Goal: Navigation & Orientation: Find specific page/section

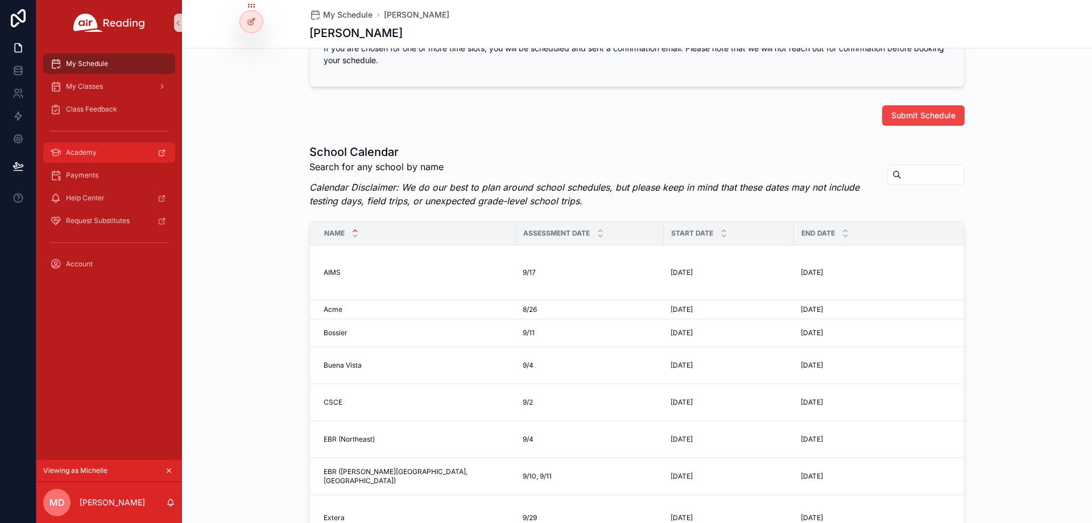
scroll to position [709, 0]
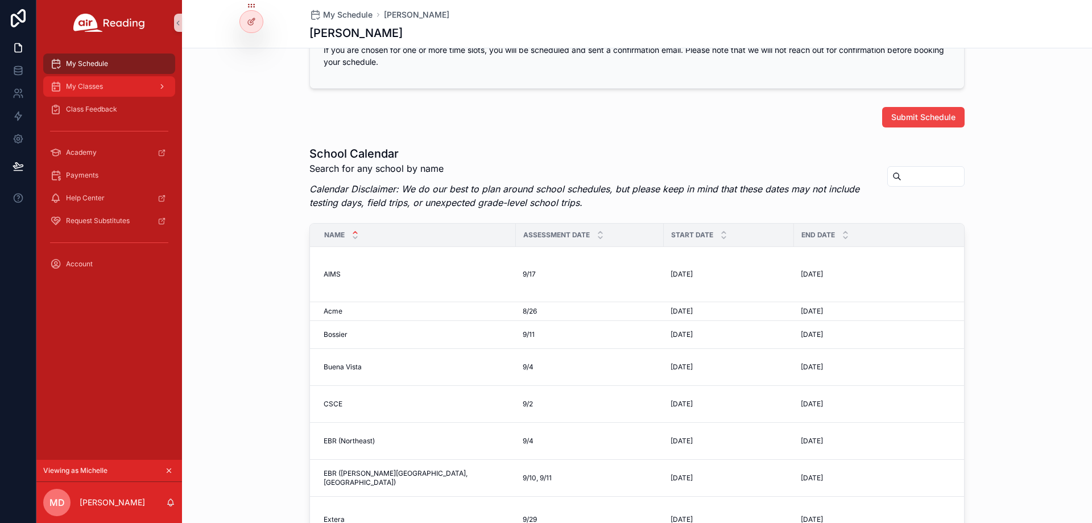
click at [118, 96] on link "My Classes" at bounding box center [109, 86] width 132 height 20
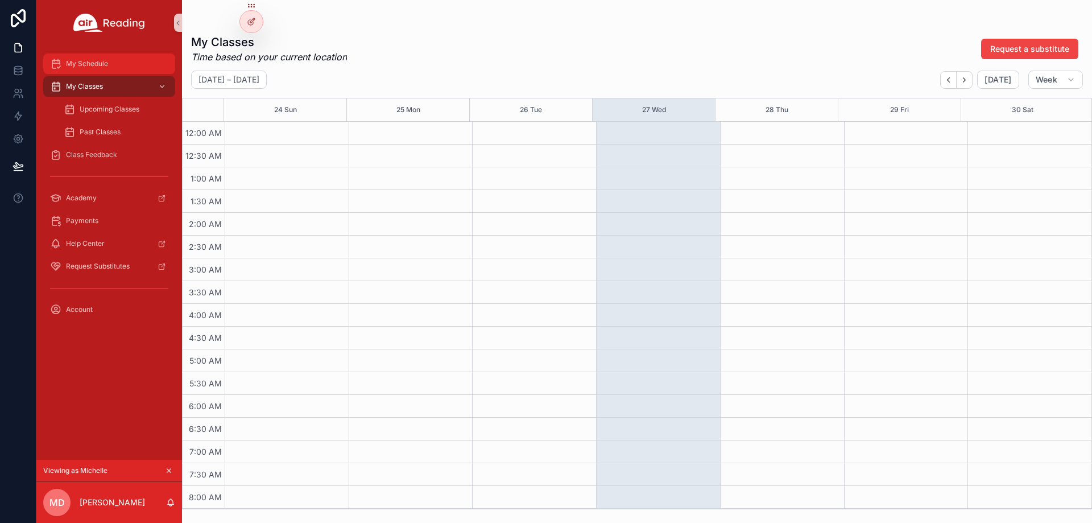
click at [102, 69] on div "My Schedule" at bounding box center [109, 64] width 118 height 18
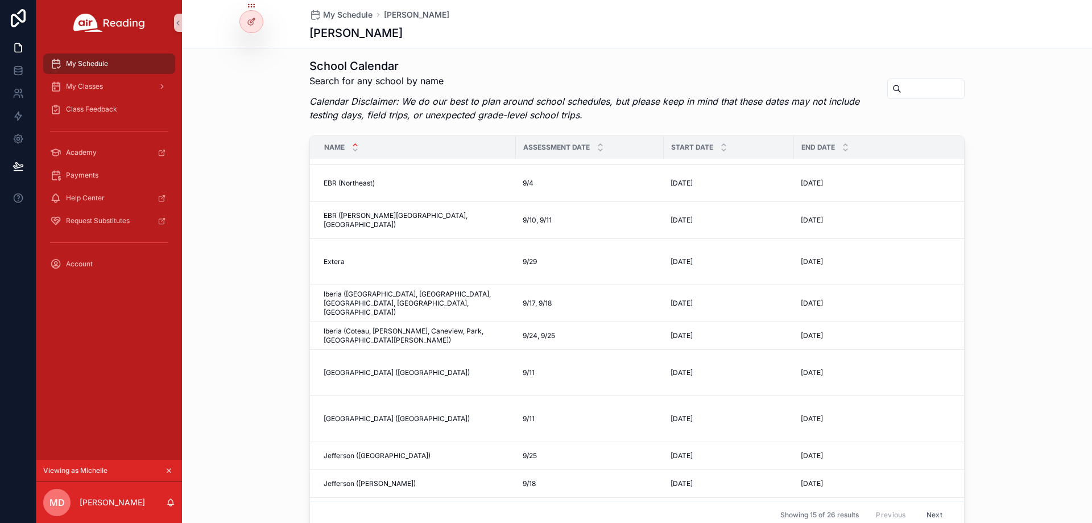
scroll to position [171, 0]
click at [118, 115] on div "Class Feedback" at bounding box center [109, 109] width 118 height 18
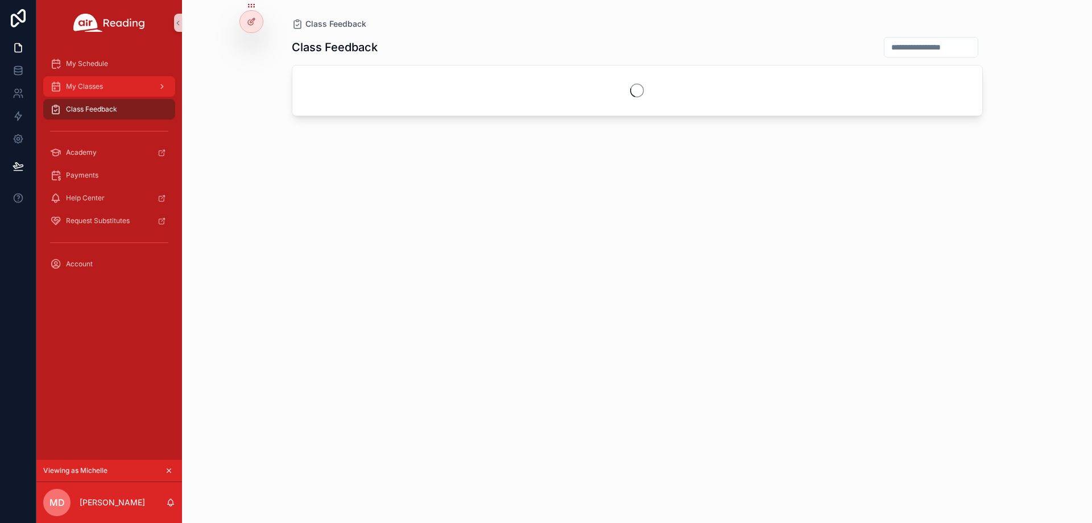
click at [108, 86] on div "My Classes" at bounding box center [109, 86] width 118 height 18
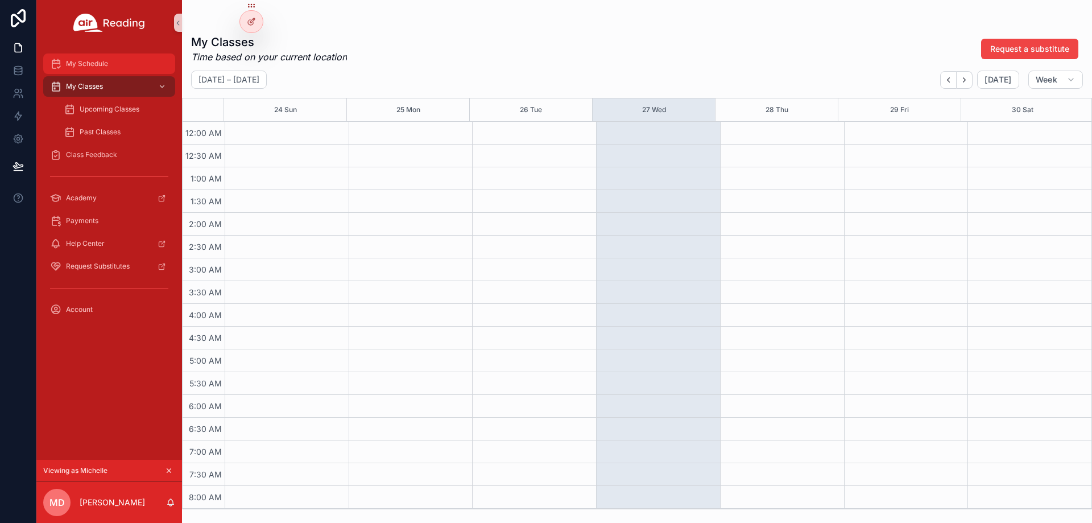
click at [110, 67] on div "My Schedule" at bounding box center [109, 64] width 118 height 18
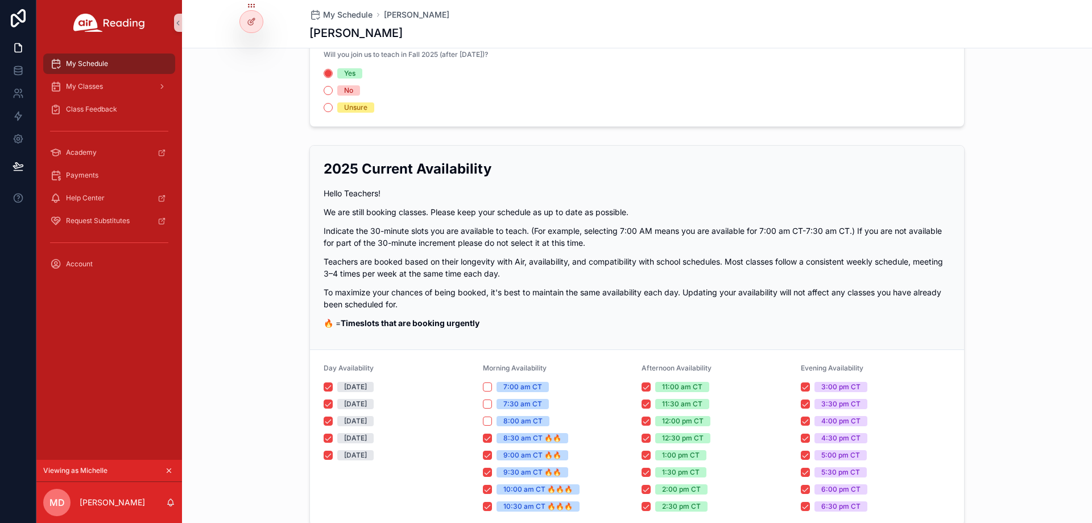
scroll to position [57, 0]
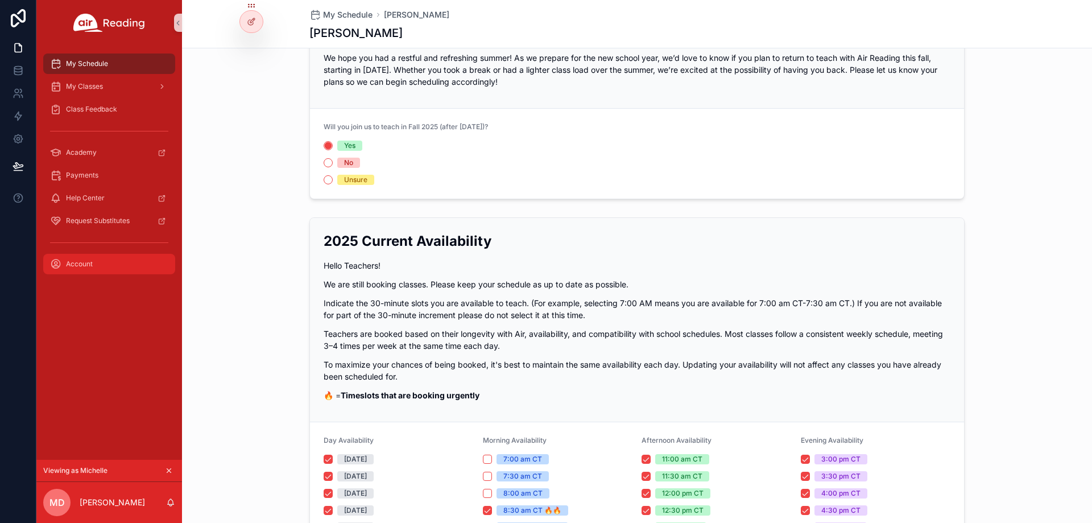
click at [110, 265] on div "Account" at bounding box center [109, 264] width 118 height 18
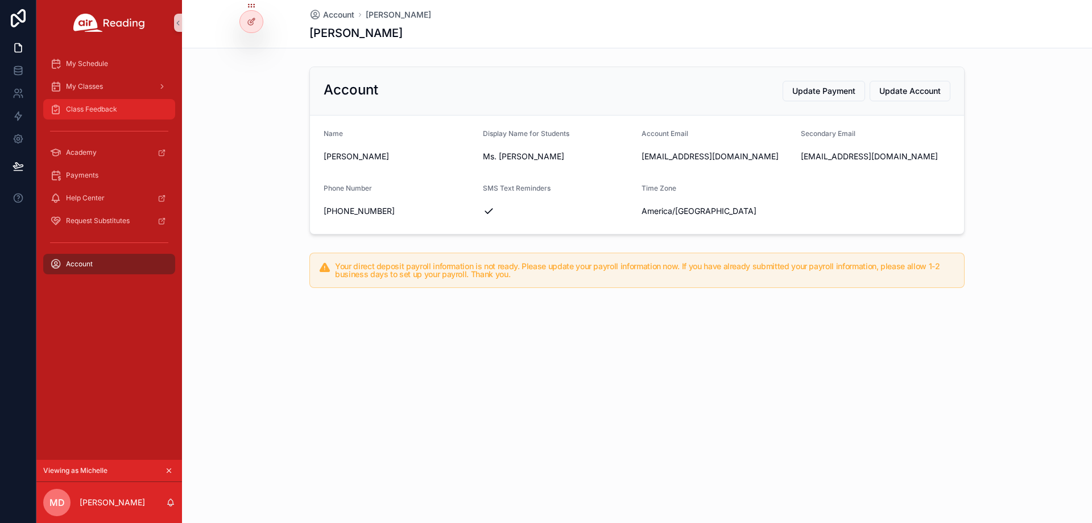
click at [143, 116] on div "Class Feedback" at bounding box center [109, 109] width 118 height 18
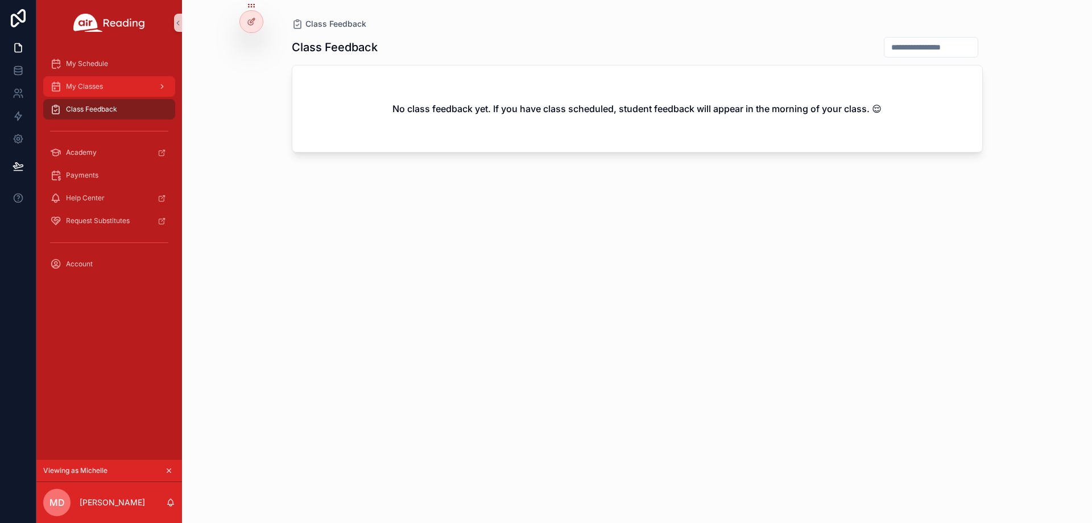
click at [109, 90] on div "My Classes" at bounding box center [109, 86] width 118 height 18
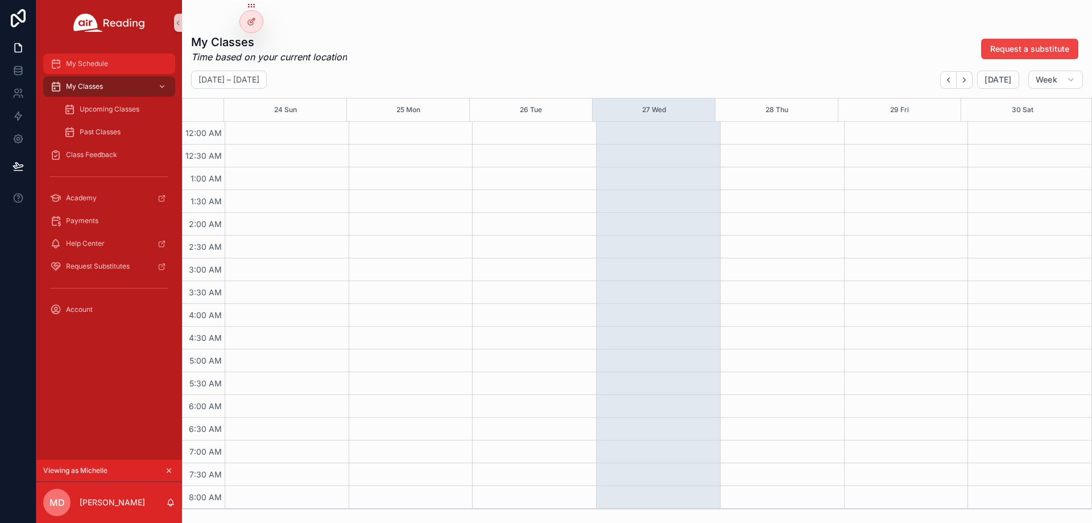
click at [113, 68] on div "My Schedule" at bounding box center [109, 64] width 118 height 18
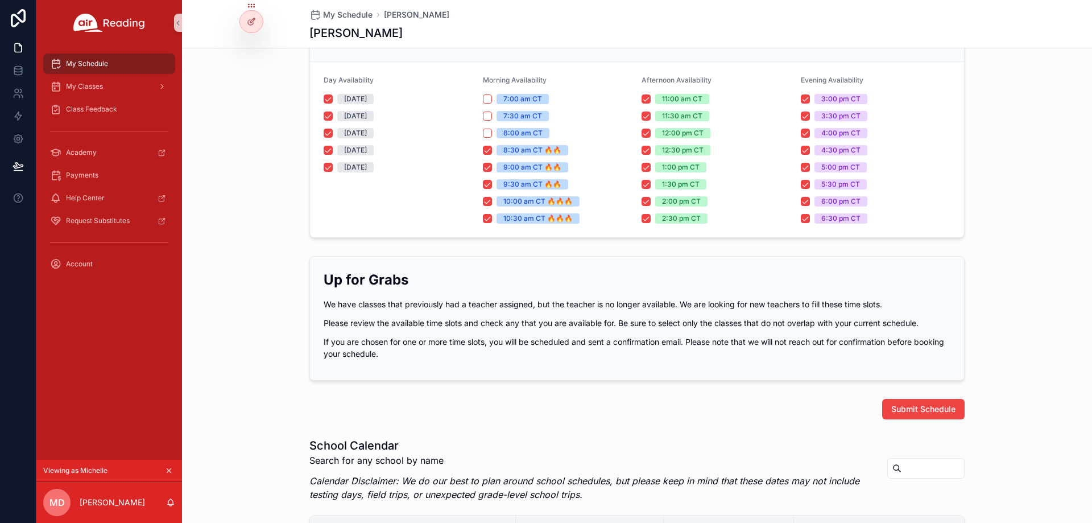
scroll to position [398, 0]
